Goal: Task Accomplishment & Management: Use online tool/utility

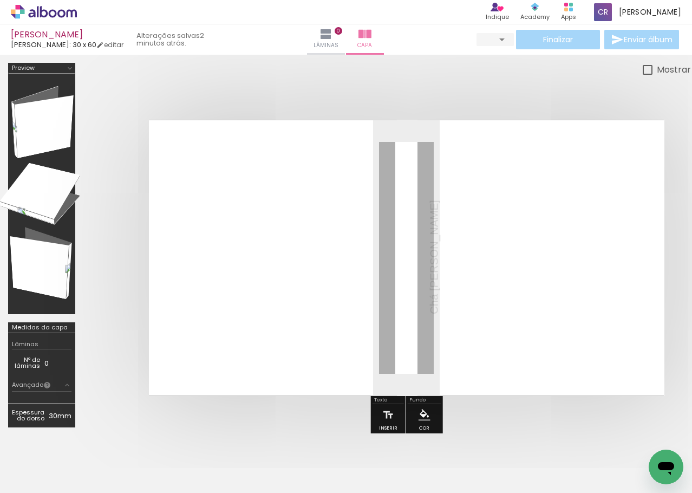
type input "0"
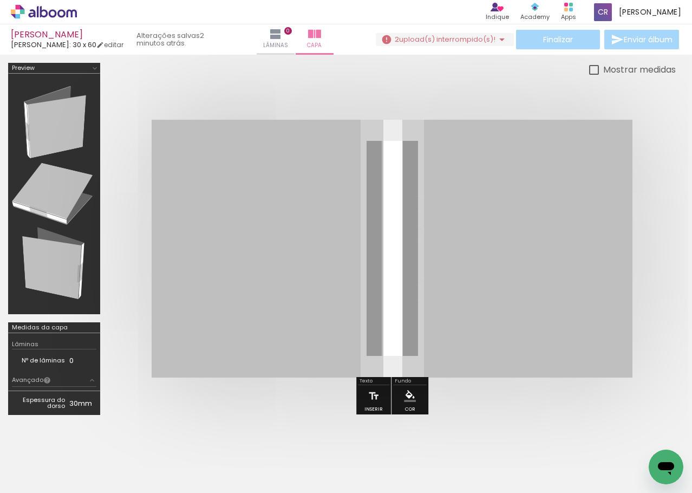
click at [435, 36] on span "upload(s) interrompido(s)!" at bounding box center [447, 39] width 96 height 10
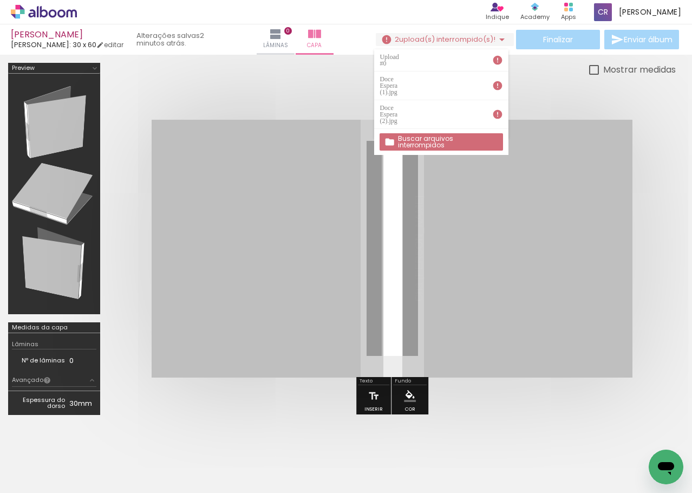
click at [402, 56] on div "Upload #0" at bounding box center [391, 60] width 22 height 13
click at [425, 133] on paper-button "Buscar arquivos interrompidos" at bounding box center [441, 141] width 123 height 17
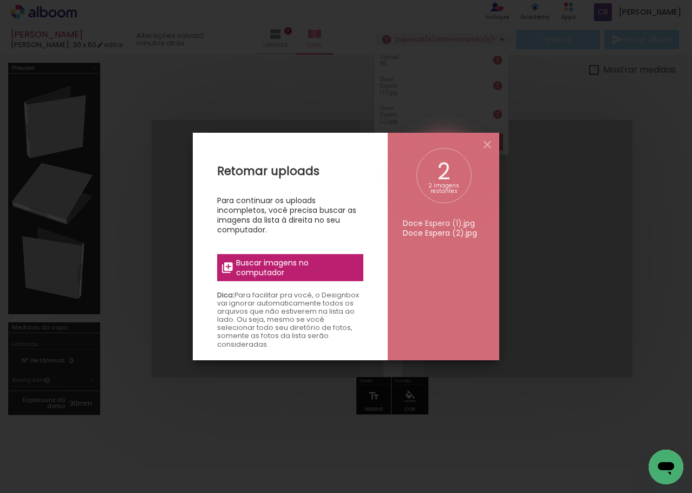
click at [313, 267] on span "Buscar imagens no computador" at bounding box center [296, 268] width 121 height 20
click at [0, 0] on input "file" at bounding box center [0, 0] width 0 height 0
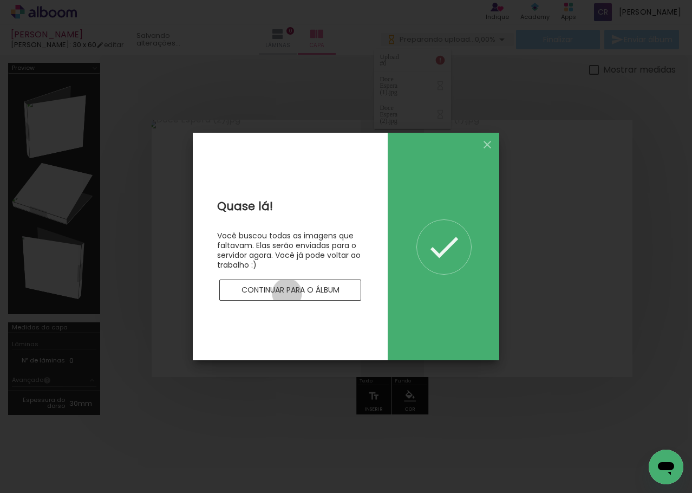
click at [0, 0] on slot "Continuar para o álbum" at bounding box center [0, 0] width 0 height 0
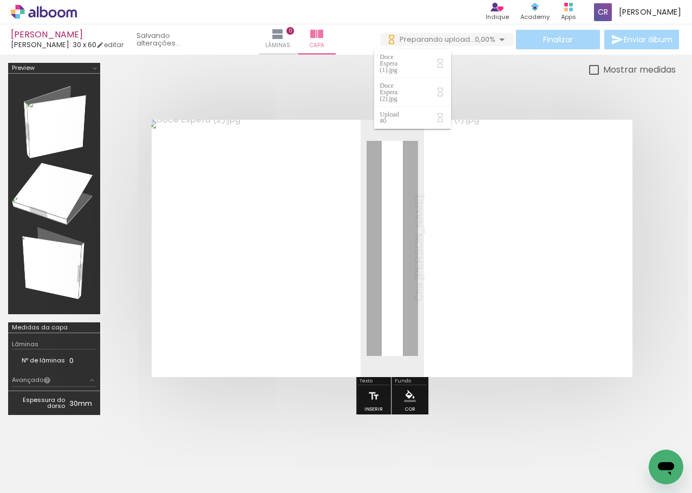
click at [481, 88] on div at bounding box center [392, 248] width 568 height 344
click at [489, 42] on span "0,00%" at bounding box center [485, 39] width 21 height 10
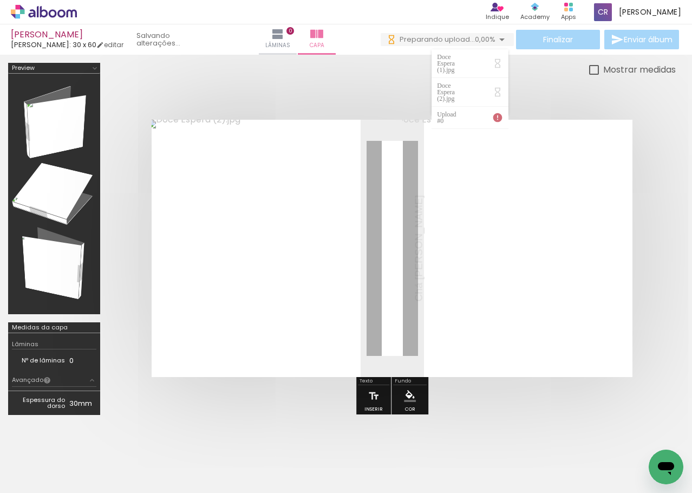
click at [459, 111] on div "Upload #0" at bounding box center [448, 117] width 22 height 13
click at [498, 112] on iron-icon at bounding box center [498, 117] width 11 height 11
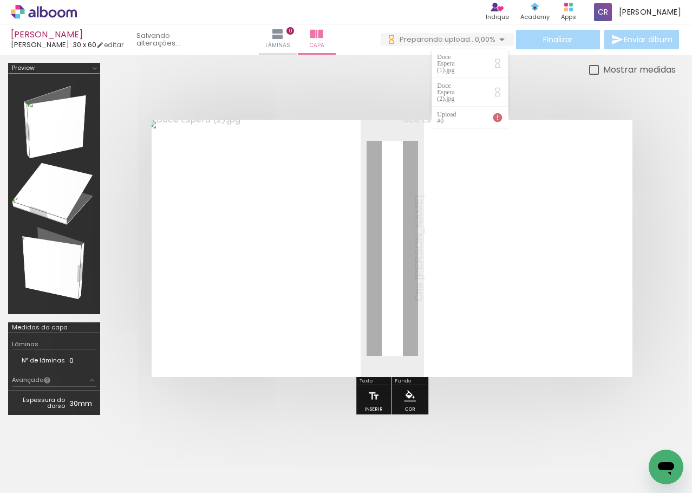
click at [405, 96] on div at bounding box center [392, 248] width 568 height 344
click at [554, 36] on div "Finalizar Enviar álbum" at bounding box center [531, 40] width 301 height 20
click at [484, 83] on div at bounding box center [392, 248] width 568 height 344
click at [457, 41] on span "Preparando upload..." at bounding box center [437, 39] width 75 height 10
click at [458, 61] on div "Doce Espera (1).jpg" at bounding box center [447, 64] width 21 height 20
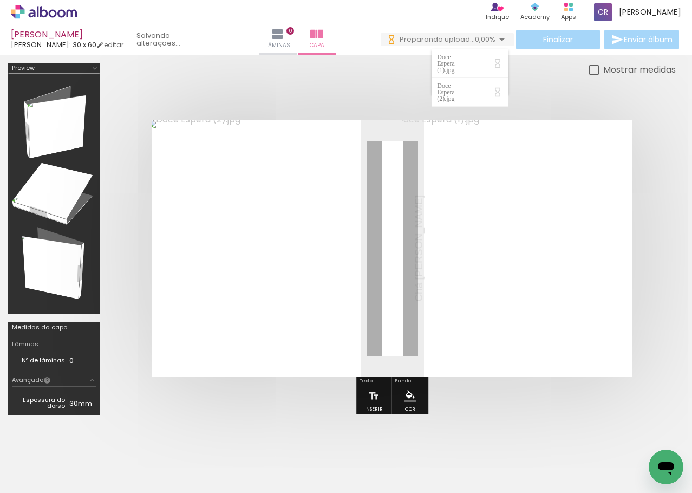
click at [458, 82] on div "Doce Espera (2).jpg" at bounding box center [447, 92] width 21 height 20
click at [403, 98] on div at bounding box center [392, 248] width 568 height 344
click at [443, 81] on div at bounding box center [392, 248] width 568 height 344
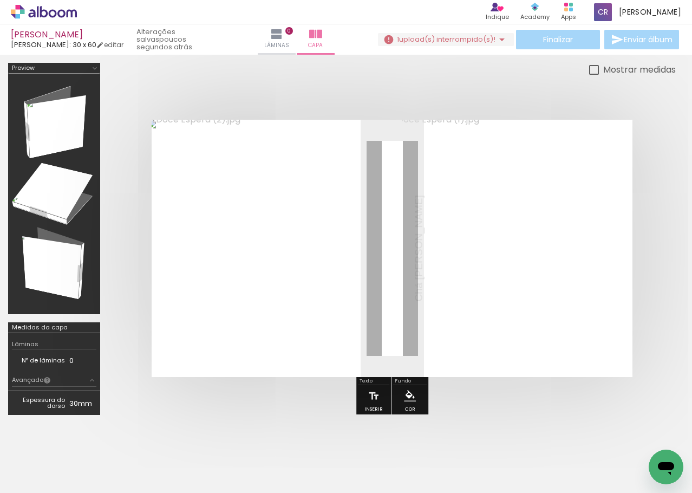
click at [480, 43] on span "upload(s) interrompido(s)!" at bounding box center [447, 39] width 96 height 10
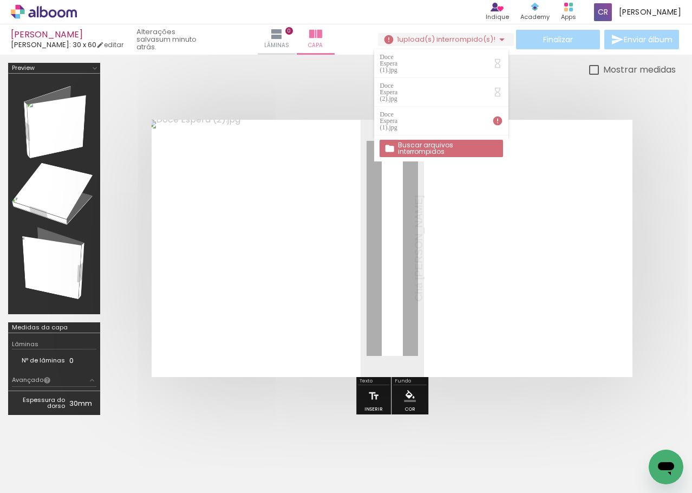
click at [400, 111] on div "Doce Espera (1).jpg" at bounding box center [390, 121] width 21 height 20
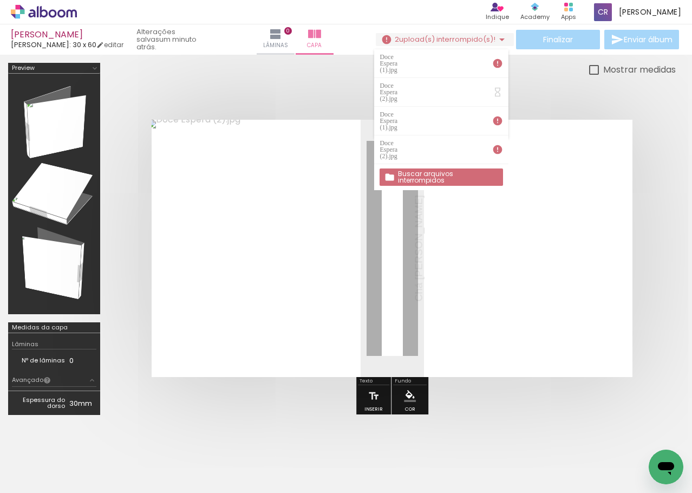
click at [400, 111] on div "Doce Espera (1).jpg" at bounding box center [390, 121] width 21 height 20
click at [430, 135] on paper-item "Doce Espera (2).jpg" at bounding box center [441, 149] width 134 height 29
click at [436, 82] on paper-item "Doce Espera (2).jpg" at bounding box center [441, 92] width 134 height 29
click at [400, 82] on div "Doce Espera (2).jpg" at bounding box center [390, 92] width 21 height 20
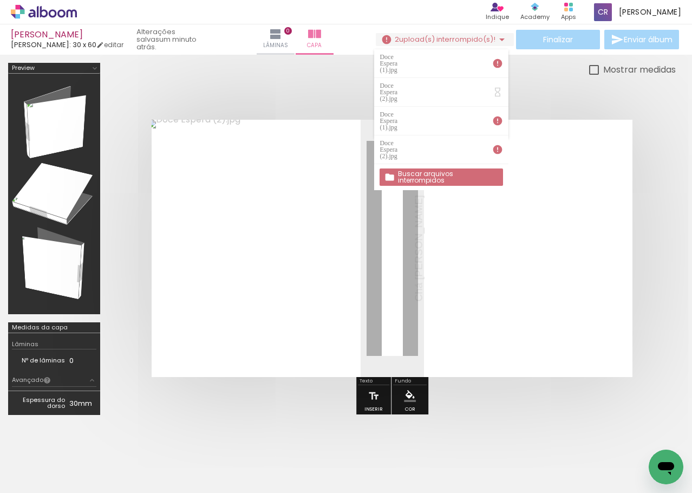
click at [400, 82] on div "Doce Espera (2).jpg" at bounding box center [390, 92] width 21 height 20
click at [400, 61] on div "Doce Espera (2).jpg" at bounding box center [390, 64] width 21 height 20
click at [502, 59] on iron-icon at bounding box center [498, 63] width 11 height 11
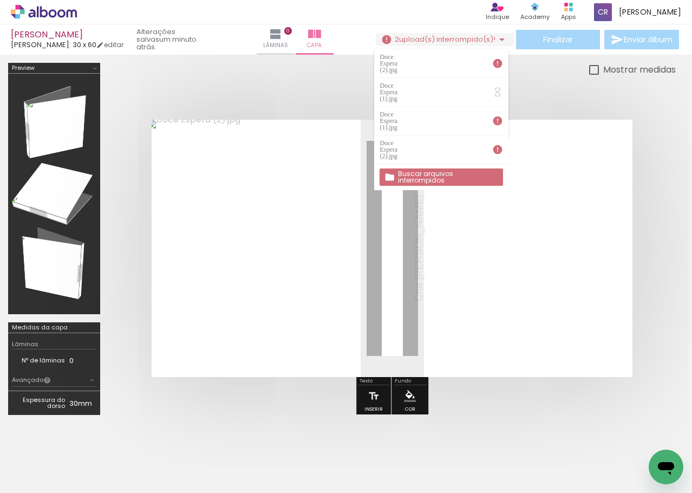
click at [502, 59] on iron-icon at bounding box center [498, 63] width 11 height 11
click at [502, 115] on iron-icon at bounding box center [498, 120] width 11 height 11
click at [0, 0] on slot "Buscar arquivos interrompidos" at bounding box center [0, 0] width 0 height 0
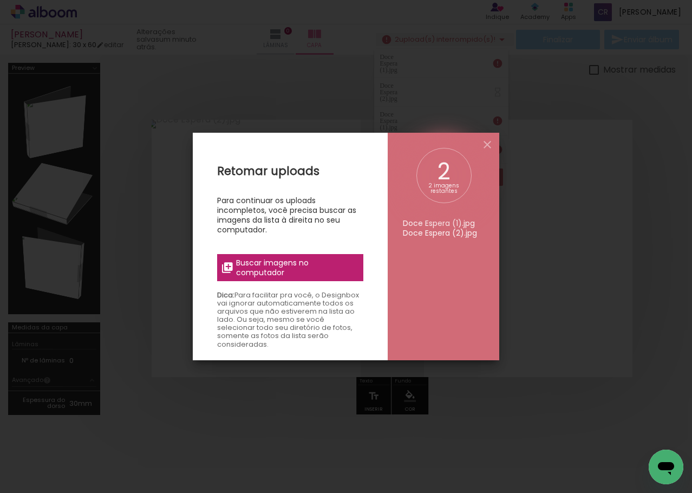
click at [293, 269] on span "Buscar imagens no computador" at bounding box center [296, 268] width 121 height 20
click at [0, 0] on input "file" at bounding box center [0, 0] width 0 height 0
click at [287, 262] on span "Buscar imagens no computador" at bounding box center [296, 268] width 121 height 20
click at [0, 0] on input "file" at bounding box center [0, 0] width 0 height 0
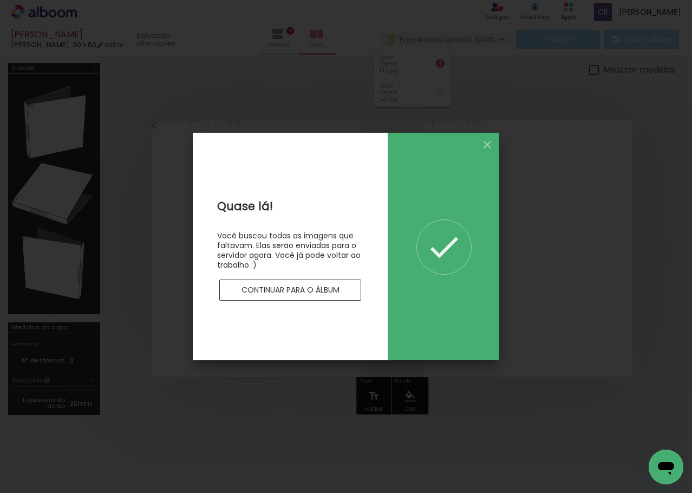
click at [0, 0] on slot "Continuar para o álbum" at bounding box center [0, 0] width 0 height 0
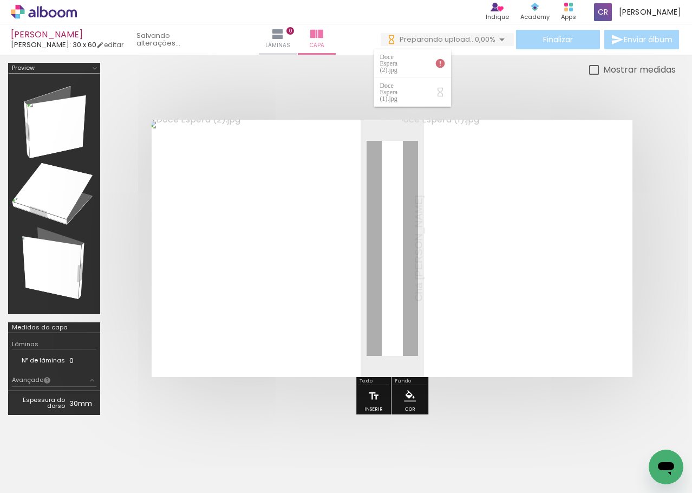
click at [459, 88] on div at bounding box center [392, 248] width 568 height 344
click at [447, 40] on span "upload(s) interrompido(s)!" at bounding box center [447, 39] width 96 height 10
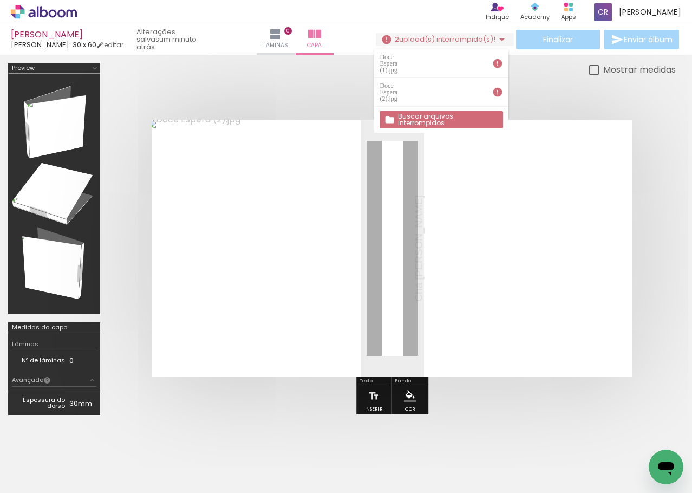
click at [400, 82] on div "Doce Espera (2).jpg" at bounding box center [390, 92] width 21 height 20
click at [244, 90] on div at bounding box center [392, 248] width 568 height 344
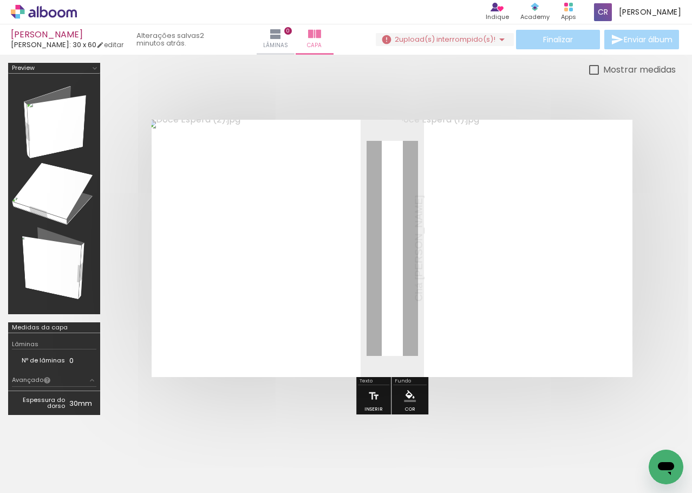
click at [89, 456] on iron-horizontal-list at bounding box center [78, 459] width 22 height 68
click at [89, 457] on iron-horizontal-list at bounding box center [78, 459] width 22 height 68
click at [89, 463] on iron-horizontal-list at bounding box center [78, 459] width 22 height 68
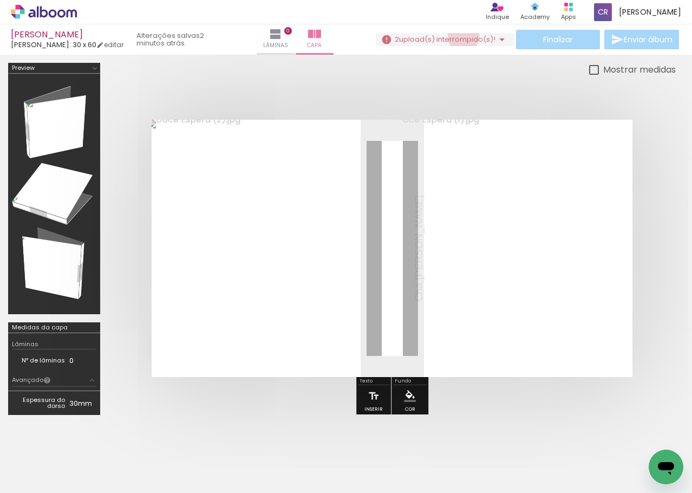
click at [459, 36] on span "upload(s) interrompido(s)!" at bounding box center [447, 39] width 96 height 10
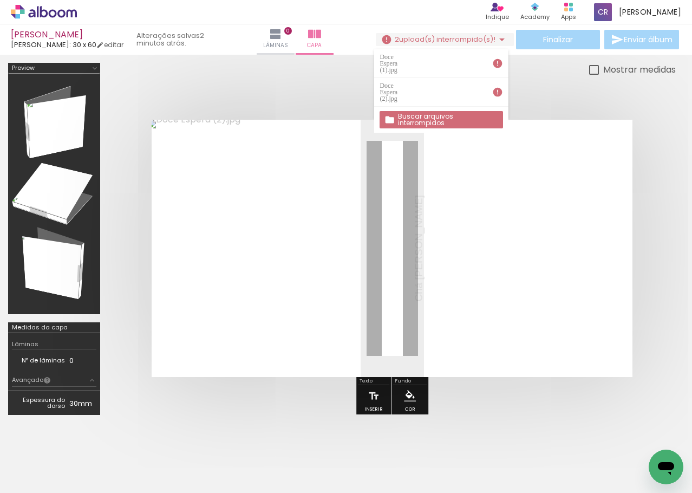
click at [450, 63] on paper-item "Doce Espera (1).jpg" at bounding box center [441, 63] width 134 height 29
click at [312, 86] on div at bounding box center [392, 248] width 568 height 344
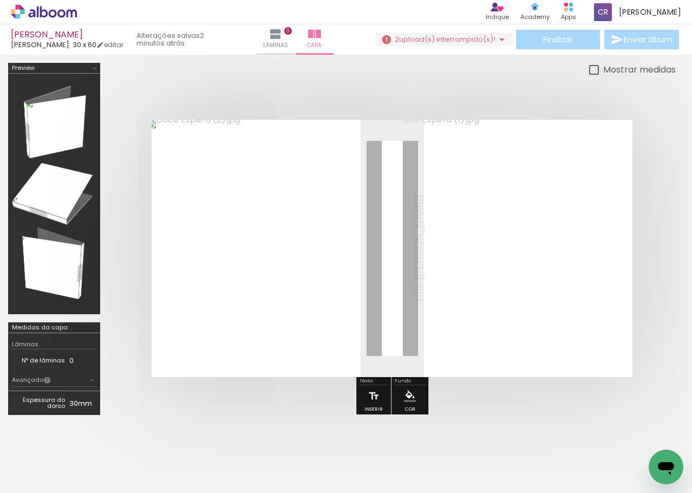
click at [481, 41] on span "upload(s) interrompido(s)!" at bounding box center [447, 39] width 96 height 10
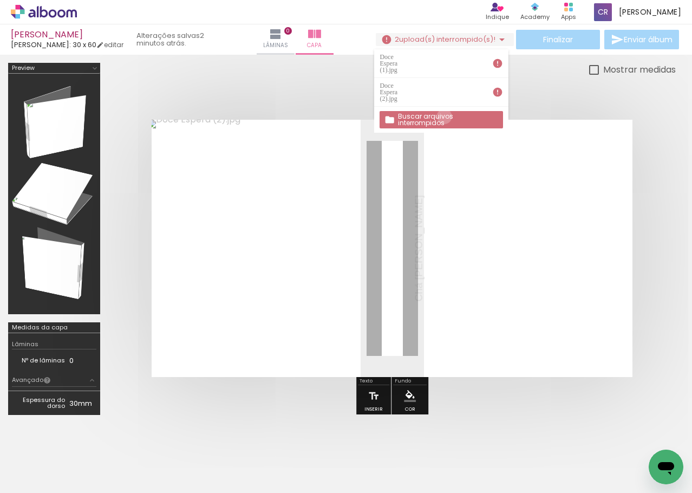
click at [0, 0] on slot "Buscar arquivos interrompidos" at bounding box center [0, 0] width 0 height 0
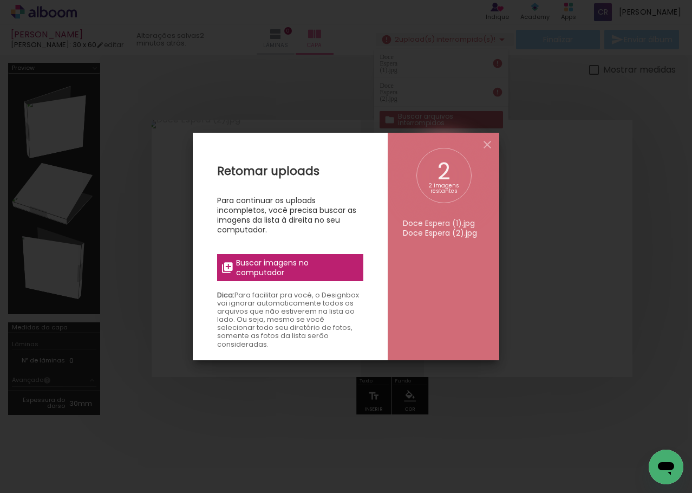
click at [317, 266] on span "Buscar imagens no computador" at bounding box center [296, 268] width 121 height 20
click at [0, 0] on input "file" at bounding box center [0, 0] width 0 height 0
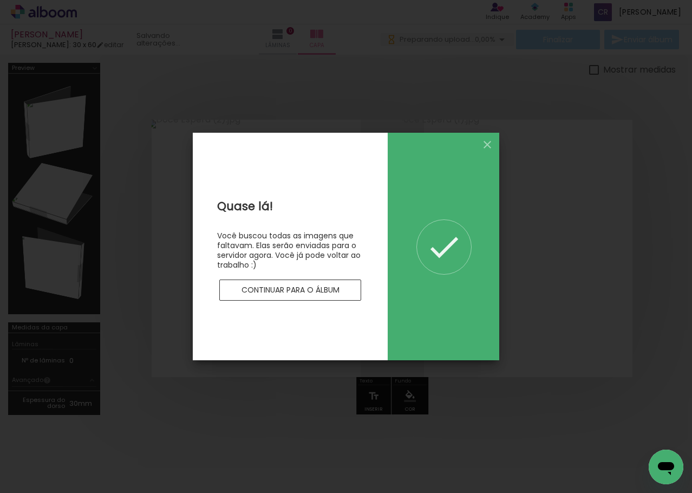
click at [0, 0] on slot "Continuar para o álbum" at bounding box center [0, 0] width 0 height 0
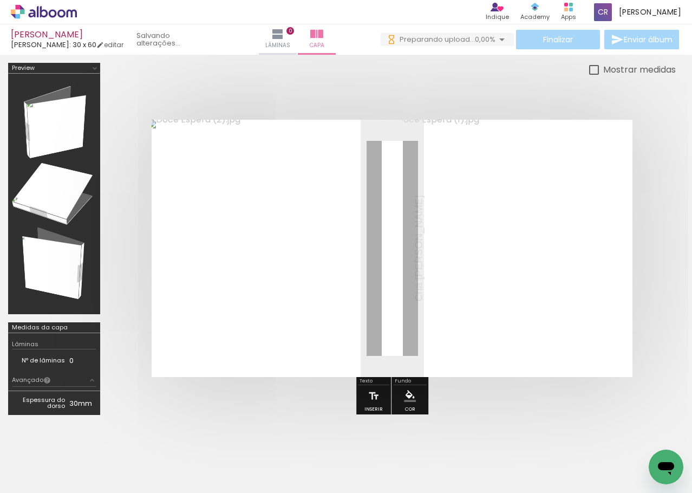
click at [487, 43] on span "0,00%" at bounding box center [485, 39] width 21 height 10
click at [502, 37] on iron-icon at bounding box center [502, 39] width 13 height 13
click at [496, 37] on iron-icon at bounding box center [502, 39] width 13 height 13
click at [66, 127] on div at bounding box center [54, 193] width 85 height 233
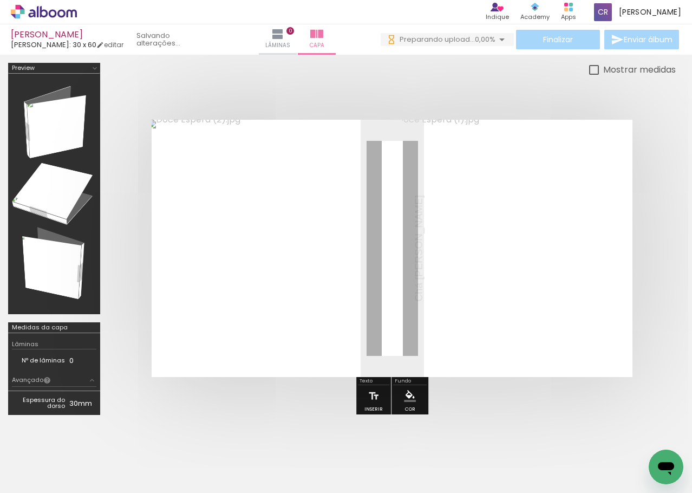
click at [97, 69] on iron-icon at bounding box center [94, 68] width 9 height 9
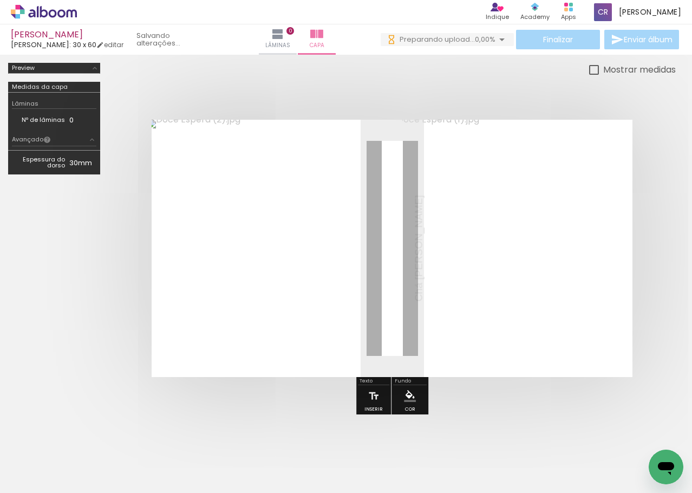
click at [97, 69] on iron-icon at bounding box center [94, 68] width 9 height 9
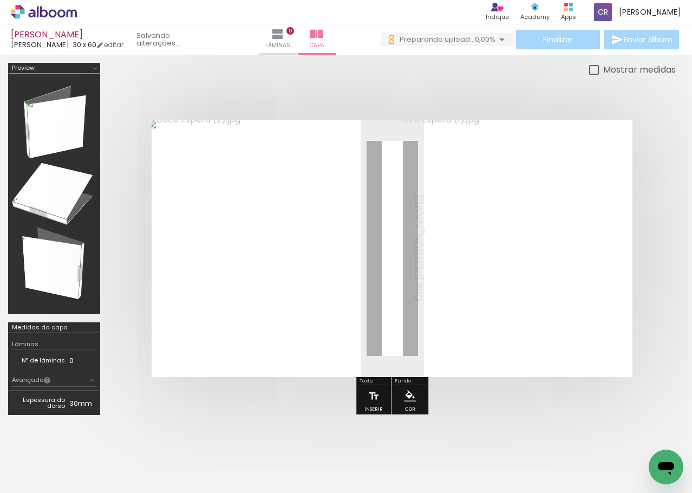
click at [496, 38] on iron-icon at bounding box center [502, 39] width 13 height 13
click at [467, 36] on span "Preparando upload..." at bounding box center [437, 39] width 75 height 10
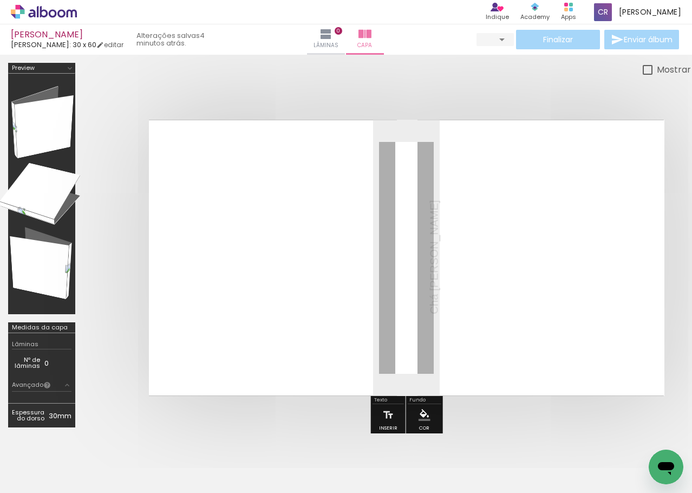
type input "0"
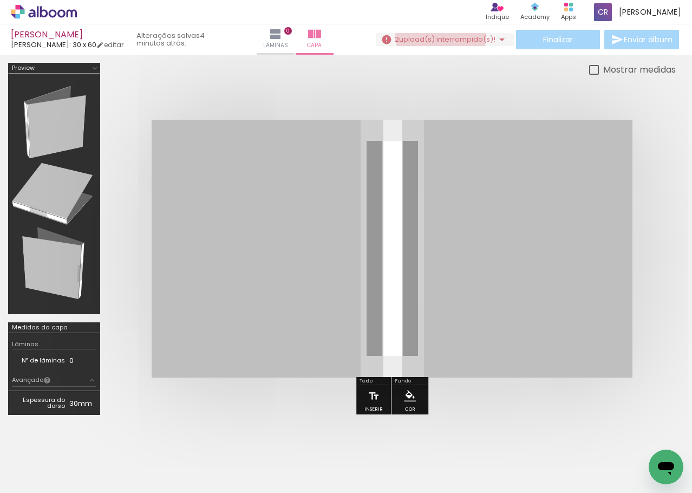
click at [437, 36] on span "upload(s) interrompido(s)!" at bounding box center [447, 39] width 96 height 10
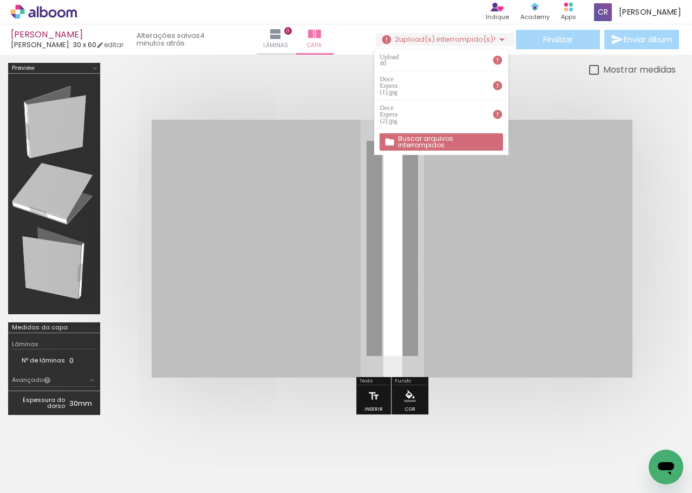
click at [0, 0] on slot "Buscar arquivos interrompidos" at bounding box center [0, 0] width 0 height 0
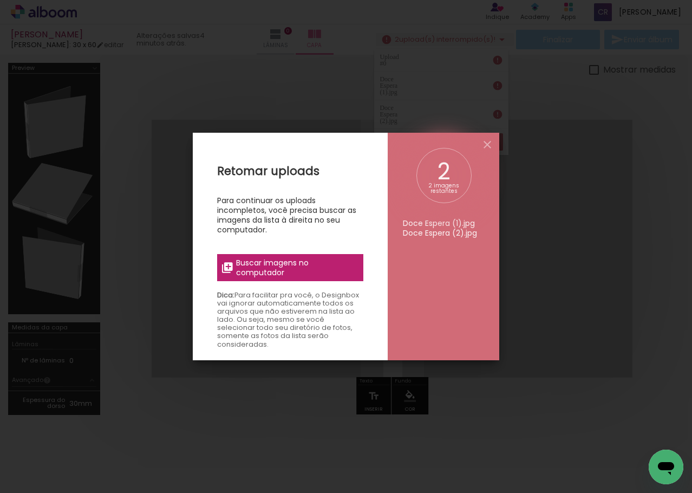
click at [266, 279] on label "Buscar imagens no computador" at bounding box center [290, 267] width 146 height 27
click at [0, 0] on input "file" at bounding box center [0, 0] width 0 height 0
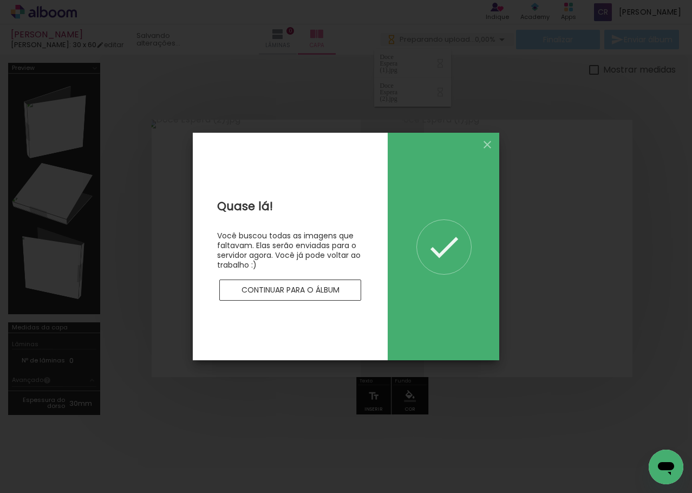
click at [328, 298] on paper-button "Continuar para o álbum" at bounding box center [290, 291] width 142 height 22
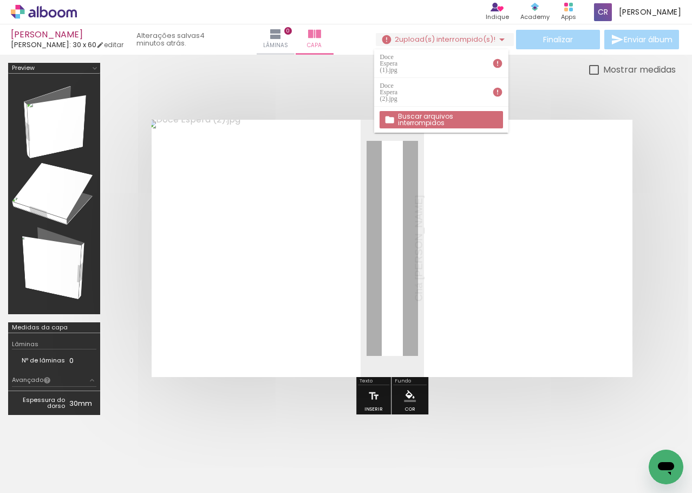
click at [0, 0] on slot "Buscar arquivos interrompidos" at bounding box center [0, 0] width 0 height 0
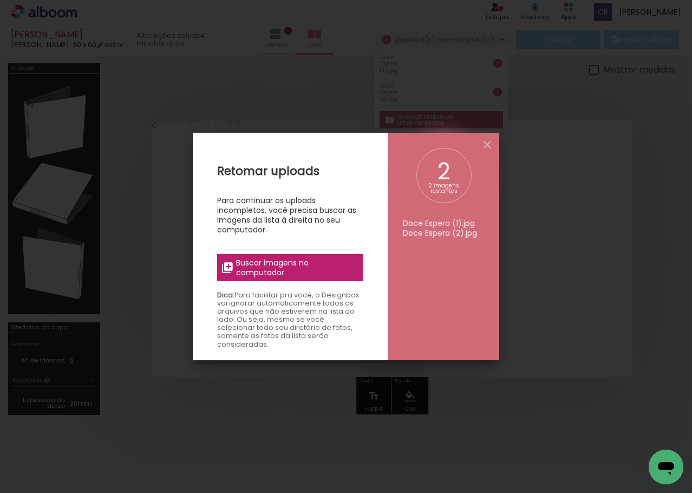
click at [300, 265] on span "Buscar imagens no computador" at bounding box center [296, 268] width 121 height 20
click at [0, 0] on input "file" at bounding box center [0, 0] width 0 height 0
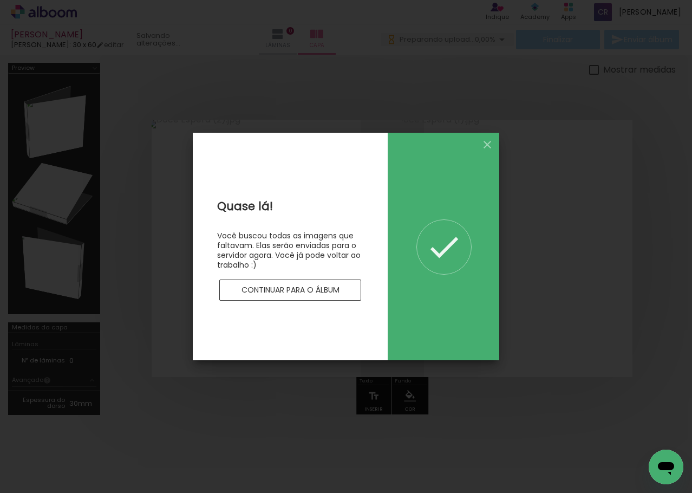
click at [0, 0] on slot "Continuar para o álbum" at bounding box center [0, 0] width 0 height 0
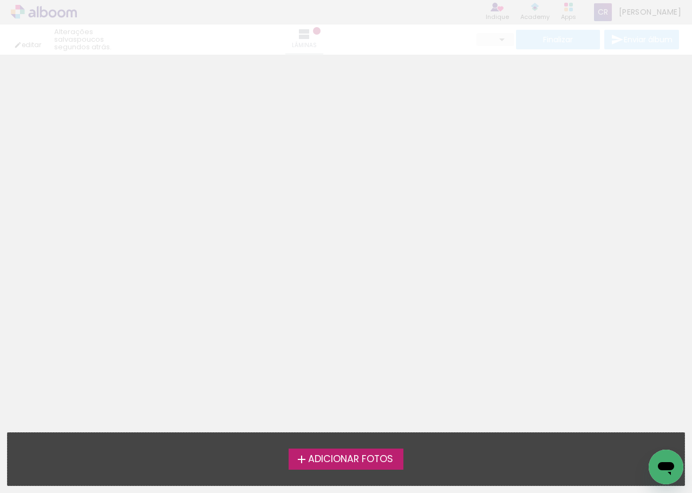
type input "0"
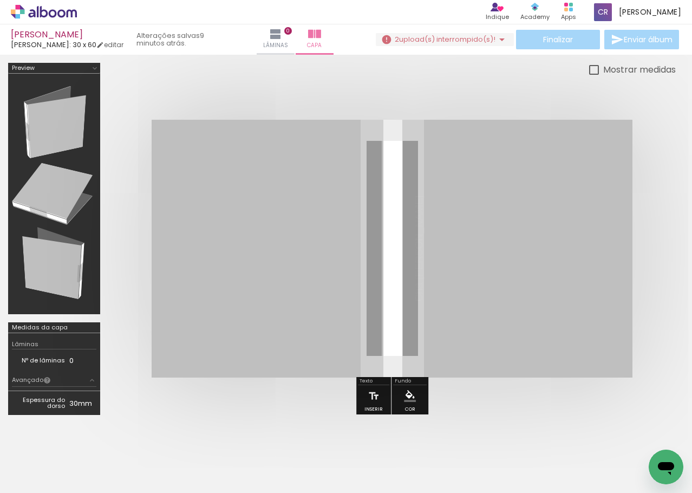
click at [468, 36] on span "upload(s) interrompido(s)!" at bounding box center [447, 39] width 96 height 10
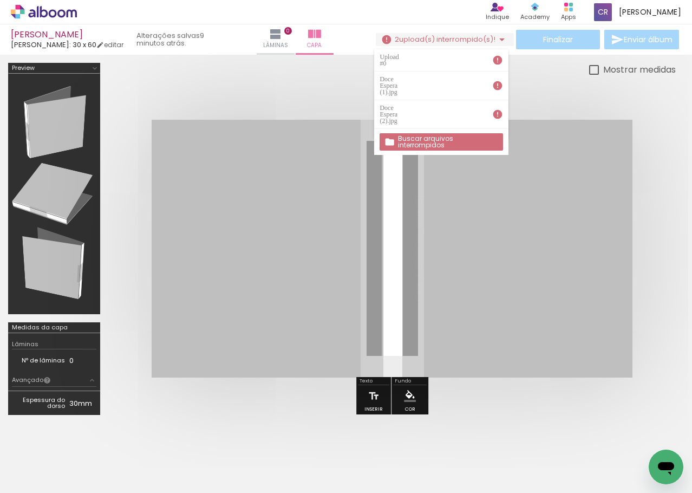
click at [0, 0] on slot "Buscar arquivos interrompidos" at bounding box center [0, 0] width 0 height 0
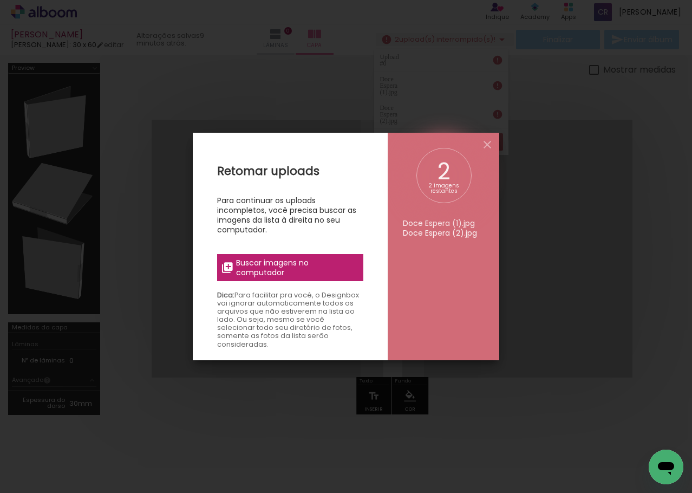
click at [299, 263] on span "Buscar imagens no computador" at bounding box center [296, 268] width 121 height 20
click at [0, 0] on input "file" at bounding box center [0, 0] width 0 height 0
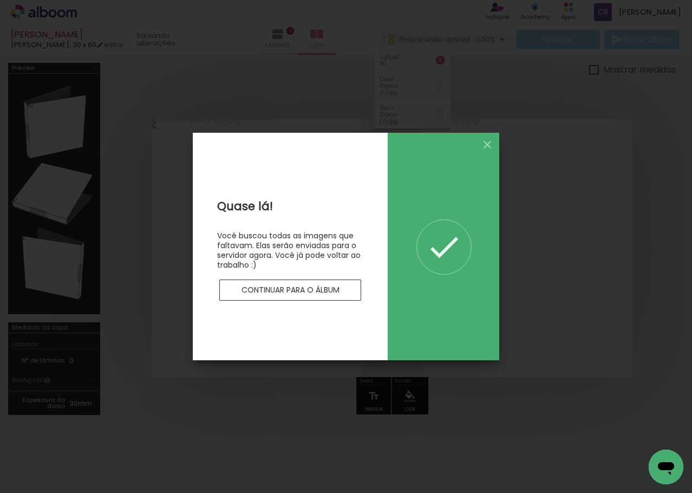
click at [276, 277] on div at bounding box center [290, 275] width 146 height 10
click at [274, 283] on paper-button "Continuar para o álbum" at bounding box center [290, 291] width 142 height 22
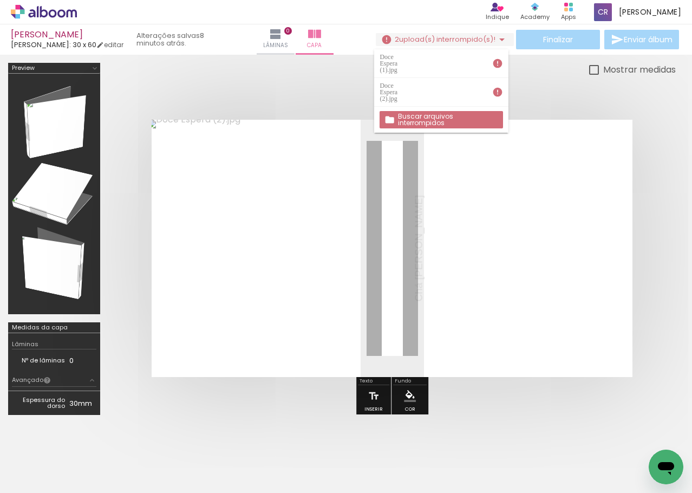
click at [461, 177] on quentale-photo at bounding box center [518, 249] width 230 height 258
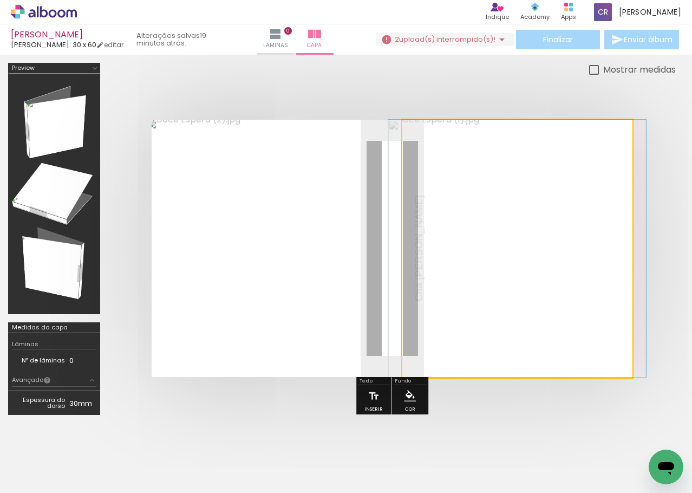
click at [550, 372] on quentale-photo at bounding box center [518, 249] width 230 height 258
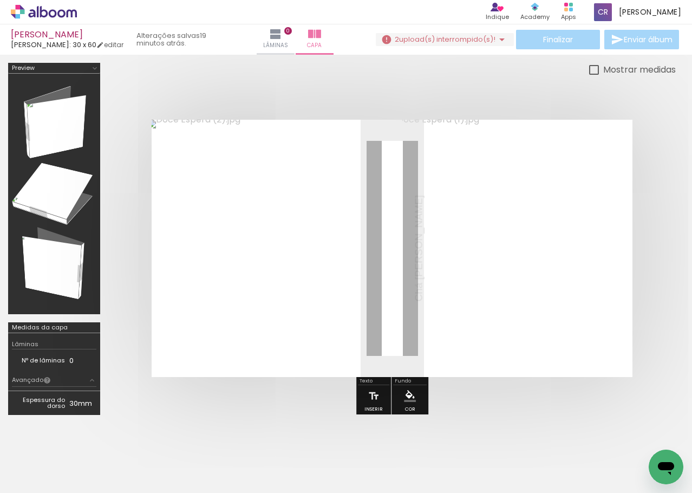
click at [485, 45] on paper-button "2 upload(s) interrompido(s)! 0,00%" at bounding box center [445, 39] width 138 height 13
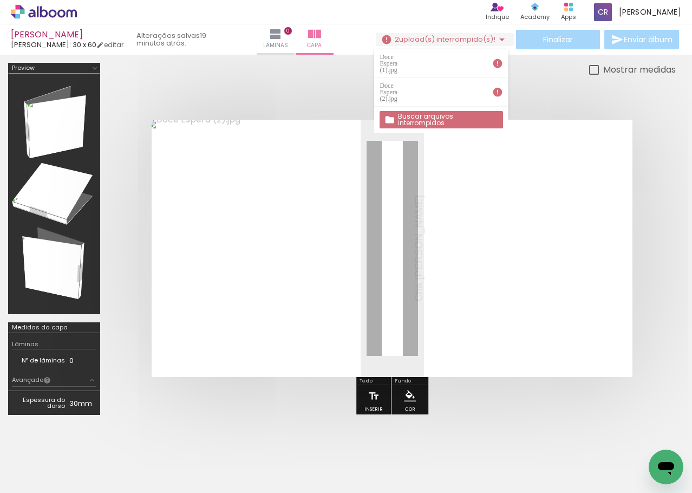
click at [0, 0] on slot "Buscar arquivos interrompidos" at bounding box center [0, 0] width 0 height 0
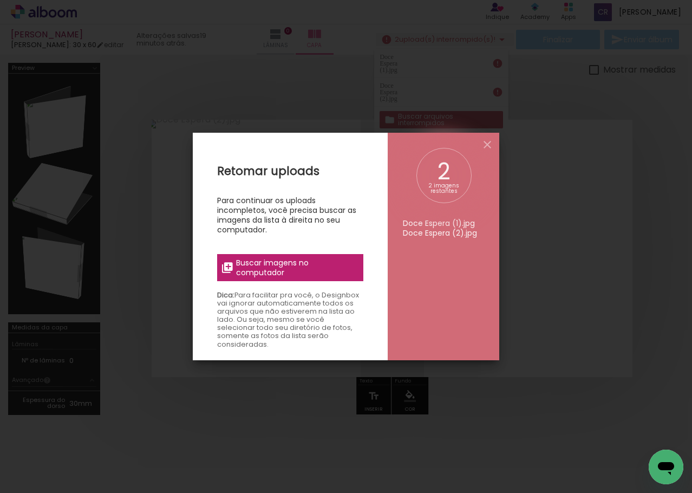
click at [300, 258] on span "Buscar imagens no computador" at bounding box center [296, 268] width 121 height 20
click at [0, 0] on input "file" at bounding box center [0, 0] width 0 height 0
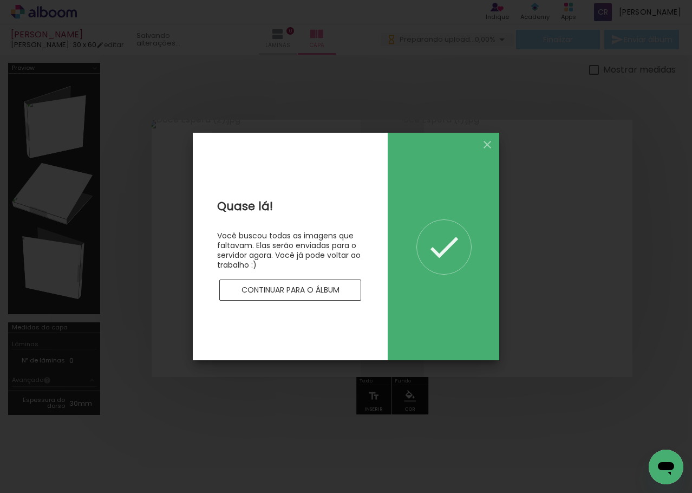
click at [284, 281] on paper-button "Continuar para o álbum" at bounding box center [290, 291] width 142 height 22
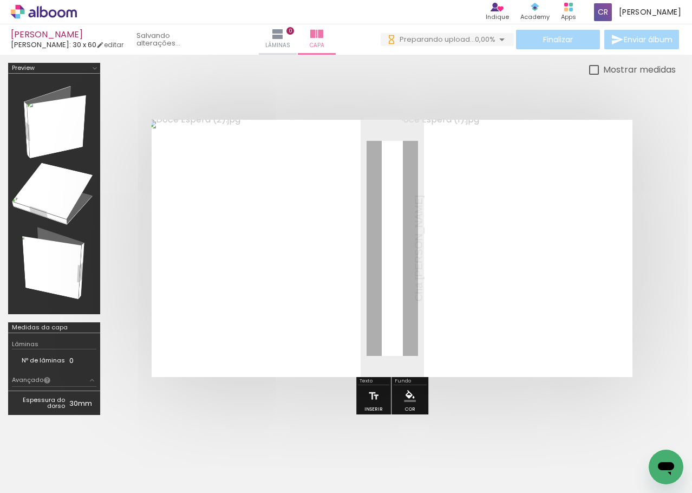
click at [475, 35] on span "0,00%" at bounding box center [485, 39] width 21 height 10
click at [482, 39] on span "0,00%" at bounding box center [485, 39] width 21 height 10
click at [427, 42] on span "Preparando upload..." at bounding box center [437, 39] width 75 height 10
click at [451, 36] on span "Preparando upload..." at bounding box center [437, 39] width 75 height 10
click at [476, 39] on span "0,00%" at bounding box center [485, 39] width 21 height 10
